Goal: Find specific page/section: Find specific page/section

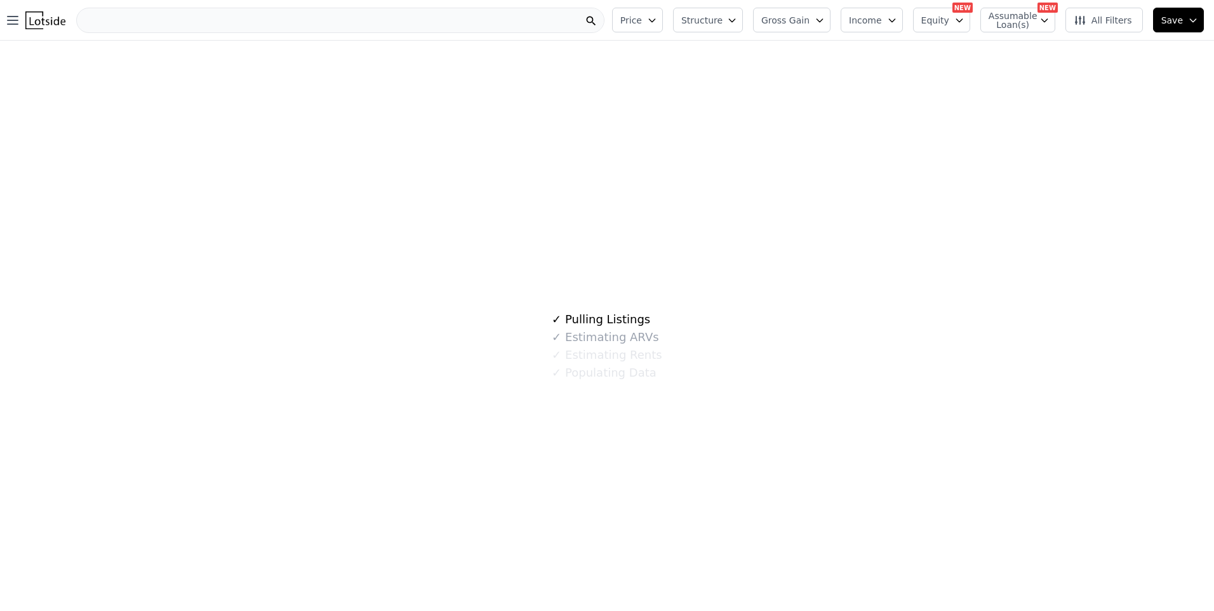
click at [216, 20] on div at bounding box center [340, 20] width 528 height 25
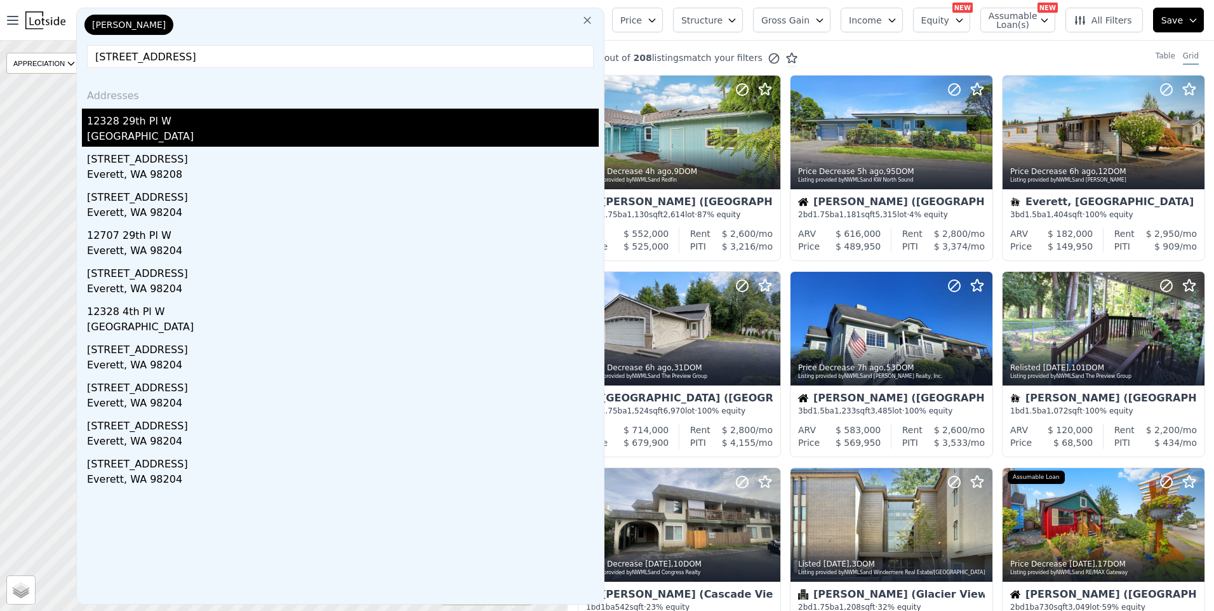
type input "[STREET_ADDRESS]"
click at [159, 131] on div "[GEOGRAPHIC_DATA]" at bounding box center [343, 138] width 512 height 18
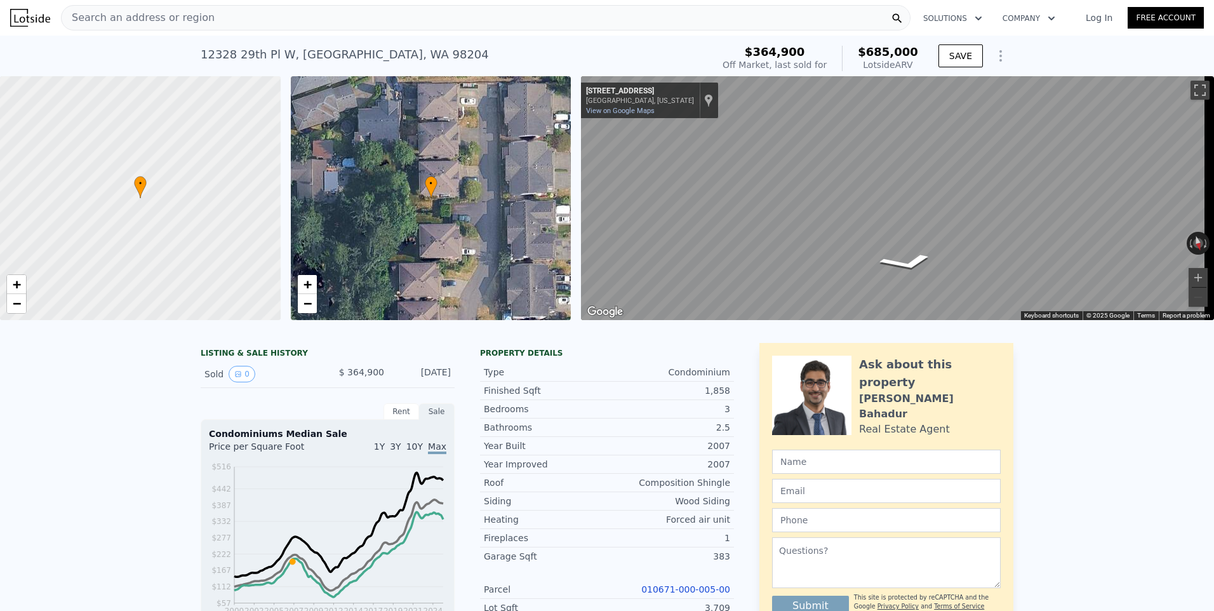
click at [182, 17] on span "Search an address or region" at bounding box center [138, 17] width 153 height 15
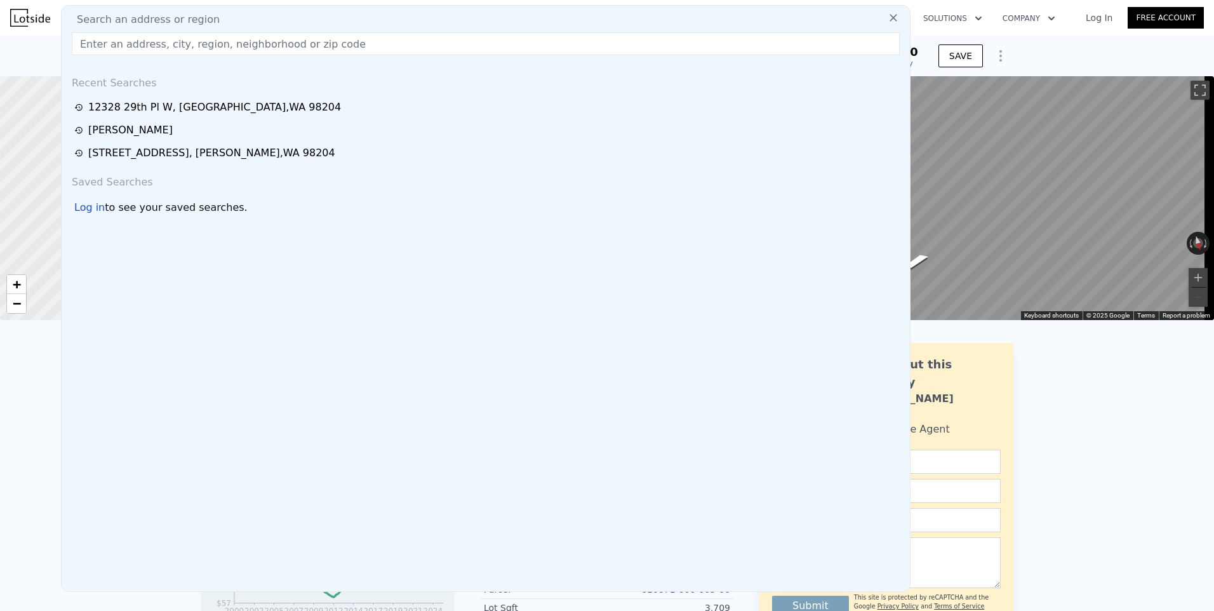
drag, startPoint x: 182, startPoint y: 17, endPoint x: 114, endPoint y: 22, distance: 68.2
click at [114, 22] on span "Search an address or region" at bounding box center [143, 19] width 153 height 15
click at [218, 17] on div "Search an address or region" at bounding box center [486, 19] width 838 height 15
click at [105, 44] on input "text" at bounding box center [486, 43] width 828 height 23
paste input "[STREET_ADDRESS]"
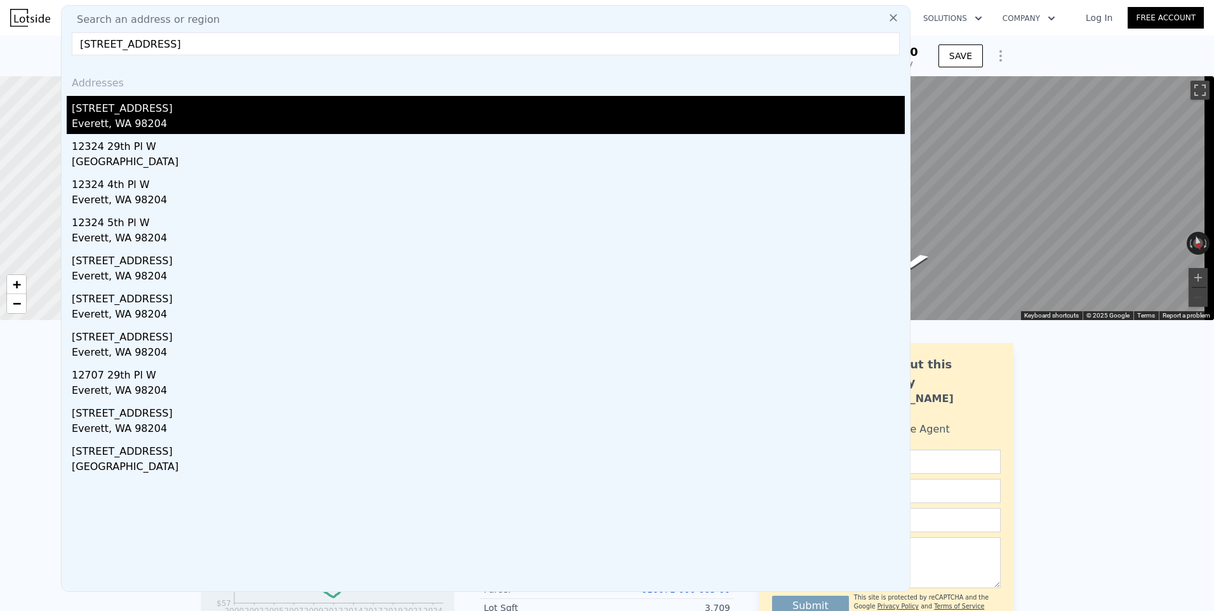
type input "[STREET_ADDRESS]"
click at [128, 116] on div "[STREET_ADDRESS]" at bounding box center [488, 106] width 833 height 20
click at [128, 116] on div at bounding box center [140, 198] width 336 height 293
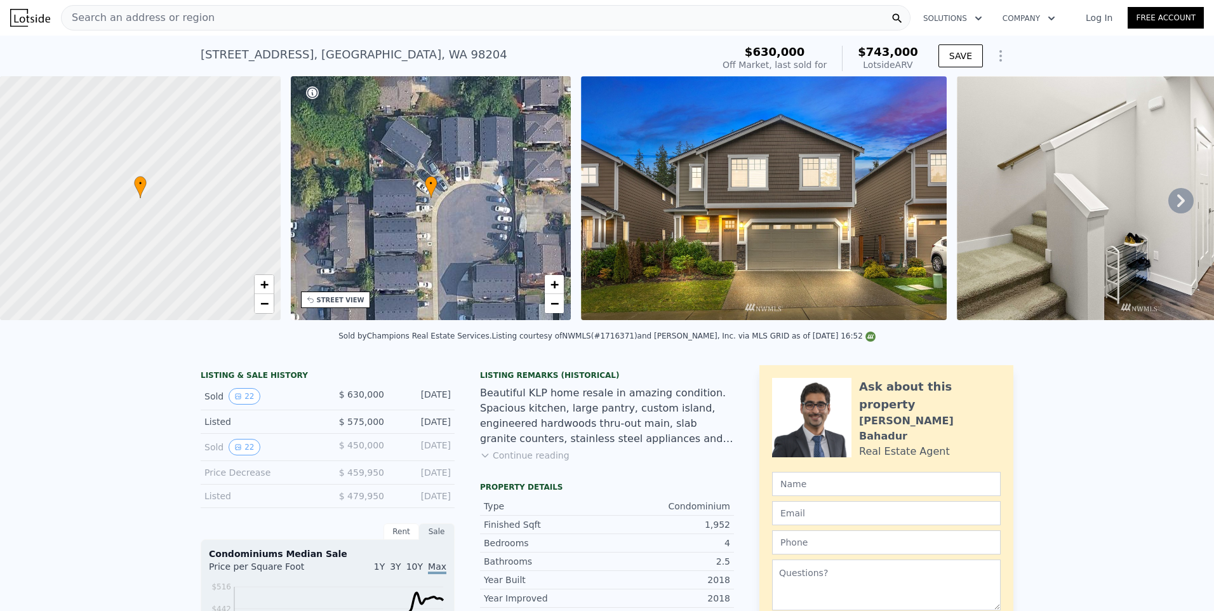
click at [128, 13] on span "Search an address or region" at bounding box center [138, 17] width 153 height 15
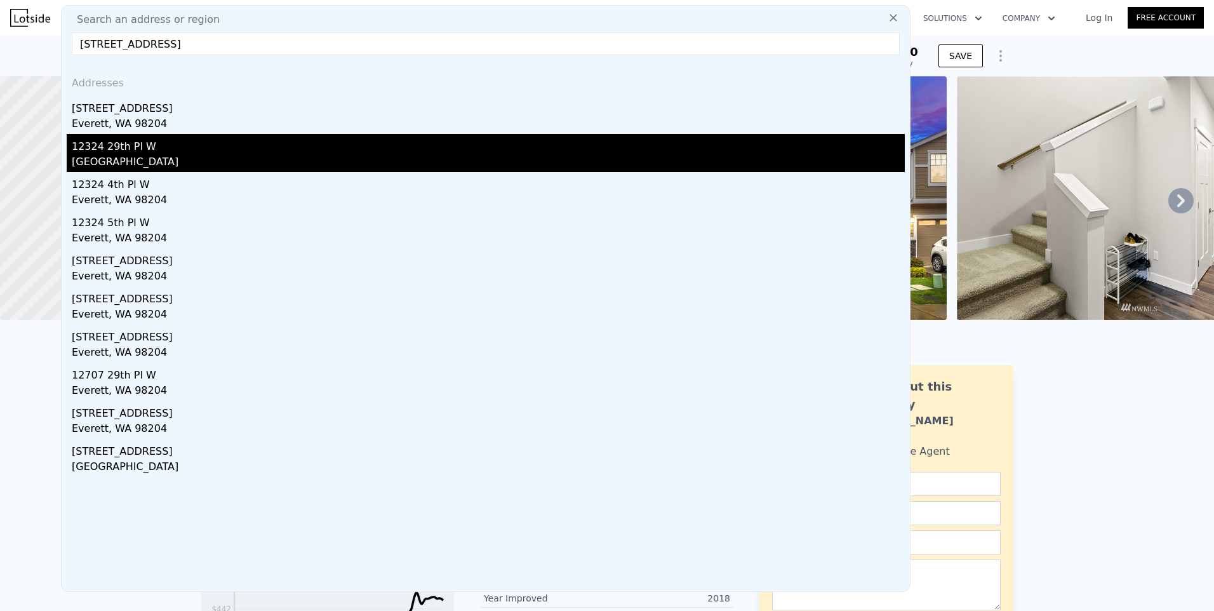
type input "[STREET_ADDRESS]"
click at [149, 152] on div "12324 29th Pl W" at bounding box center [488, 144] width 833 height 20
click at [149, 152] on div at bounding box center [140, 198] width 336 height 293
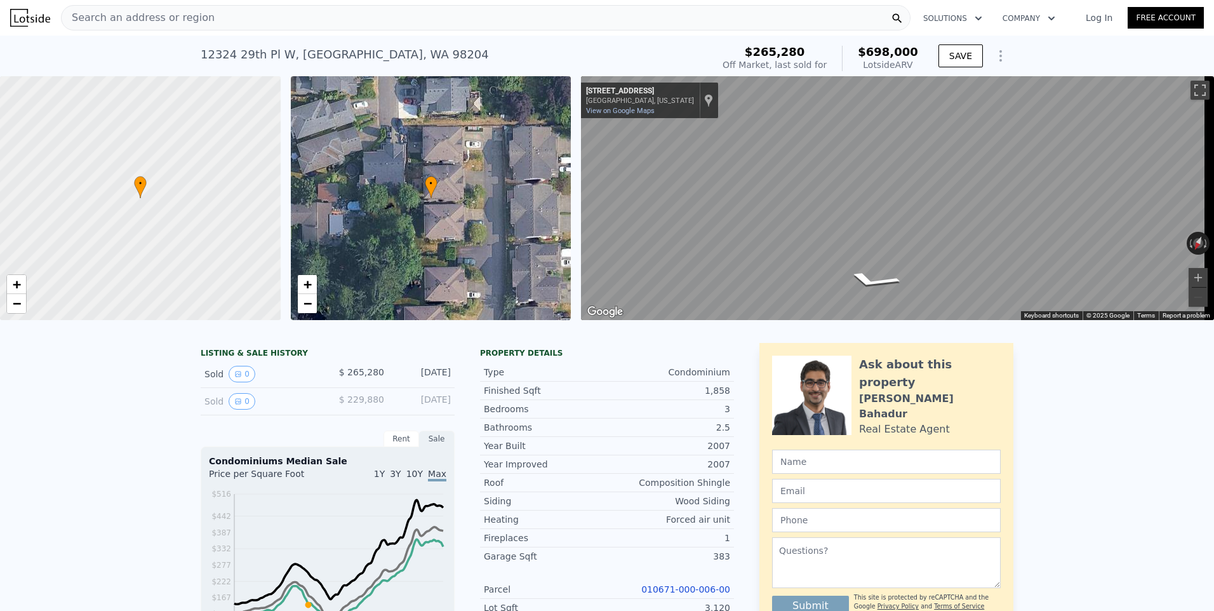
click at [160, 18] on span "Search an address or region" at bounding box center [138, 17] width 153 height 15
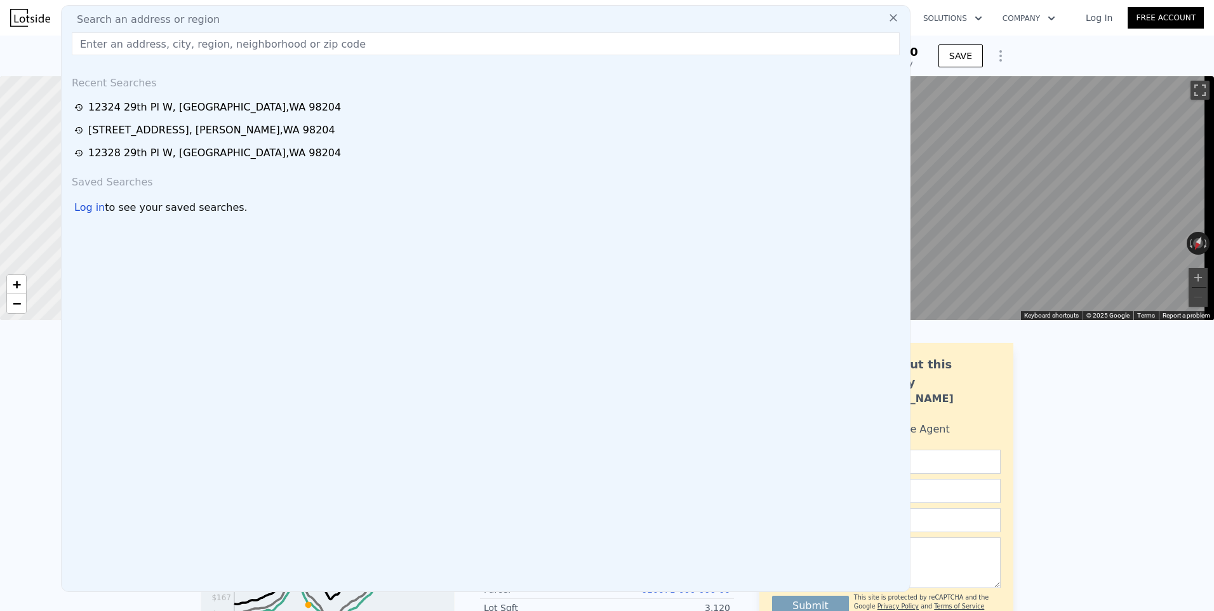
click at [160, 18] on span "Search an address or region" at bounding box center [143, 19] width 153 height 15
drag, startPoint x: 160, startPoint y: 18, endPoint x: 113, endPoint y: 24, distance: 47.4
click at [113, 24] on span "Search an address or region" at bounding box center [143, 19] width 153 height 15
click at [96, 46] on input "text" at bounding box center [486, 43] width 828 height 23
paste input "[STREET_ADDRESS]"
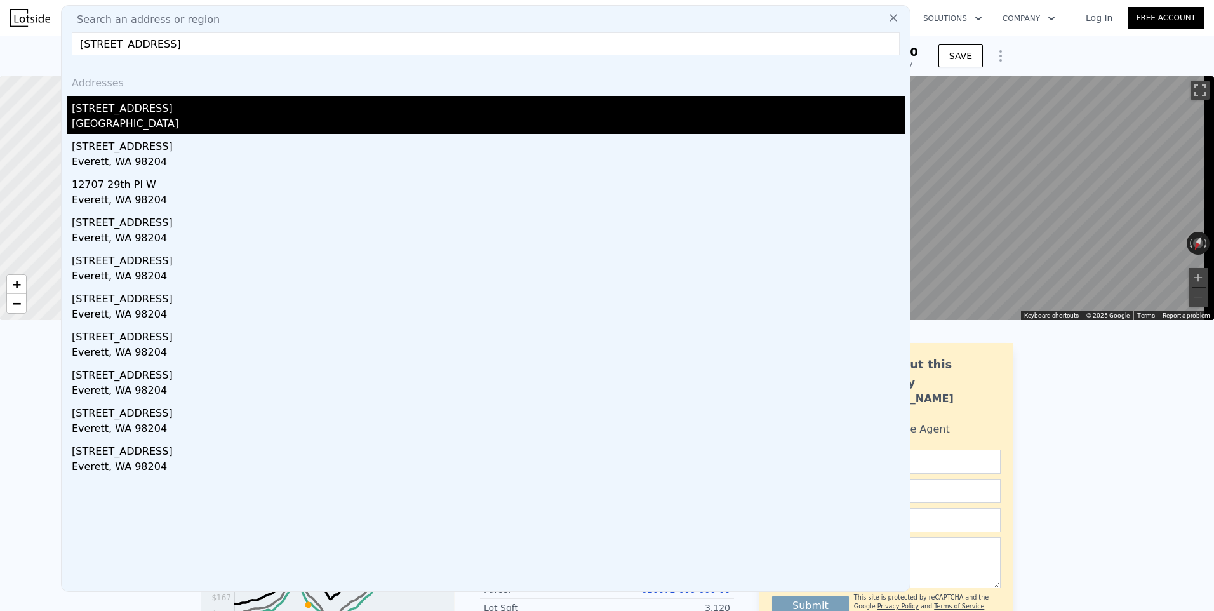
type input "[STREET_ADDRESS]"
click at [140, 109] on div "[STREET_ADDRESS]" at bounding box center [488, 106] width 833 height 20
